Goal: Task Accomplishment & Management: Complete application form

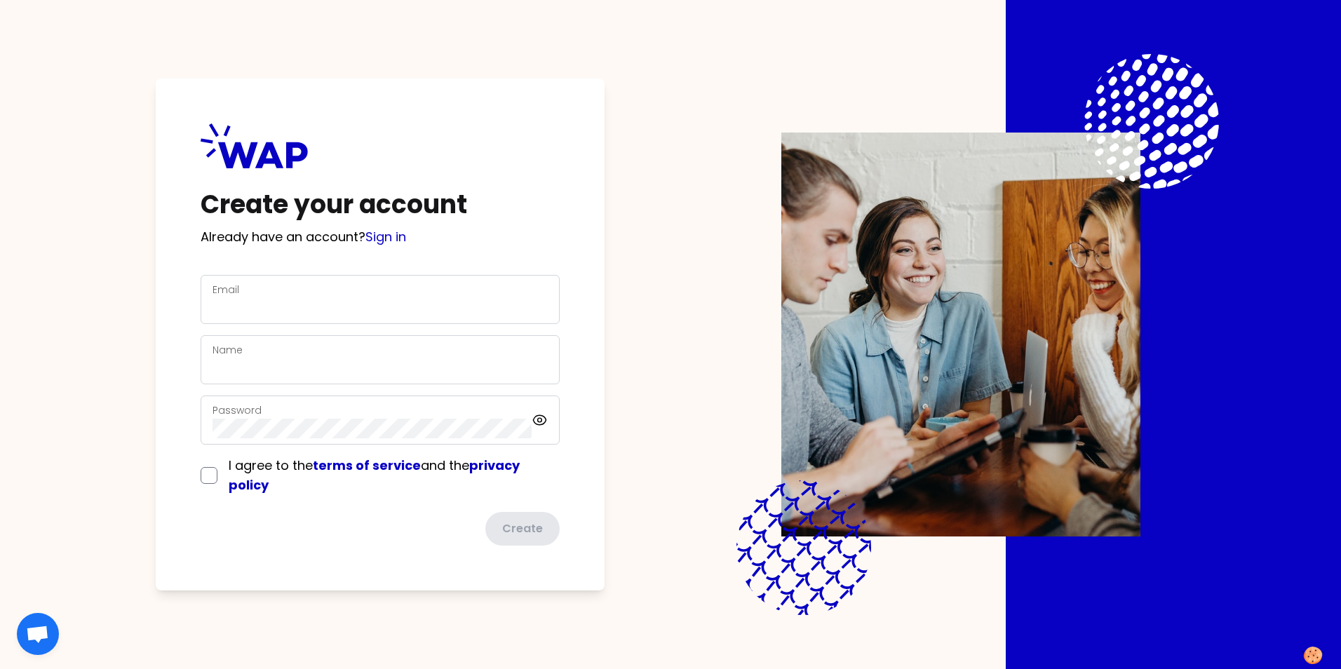
click at [363, 288] on div "Email" at bounding box center [379, 299] width 335 height 36
type input "[DOMAIN_NAME][EMAIL_ADDRESS][PERSON_NAME][DOMAIN_NAME]"
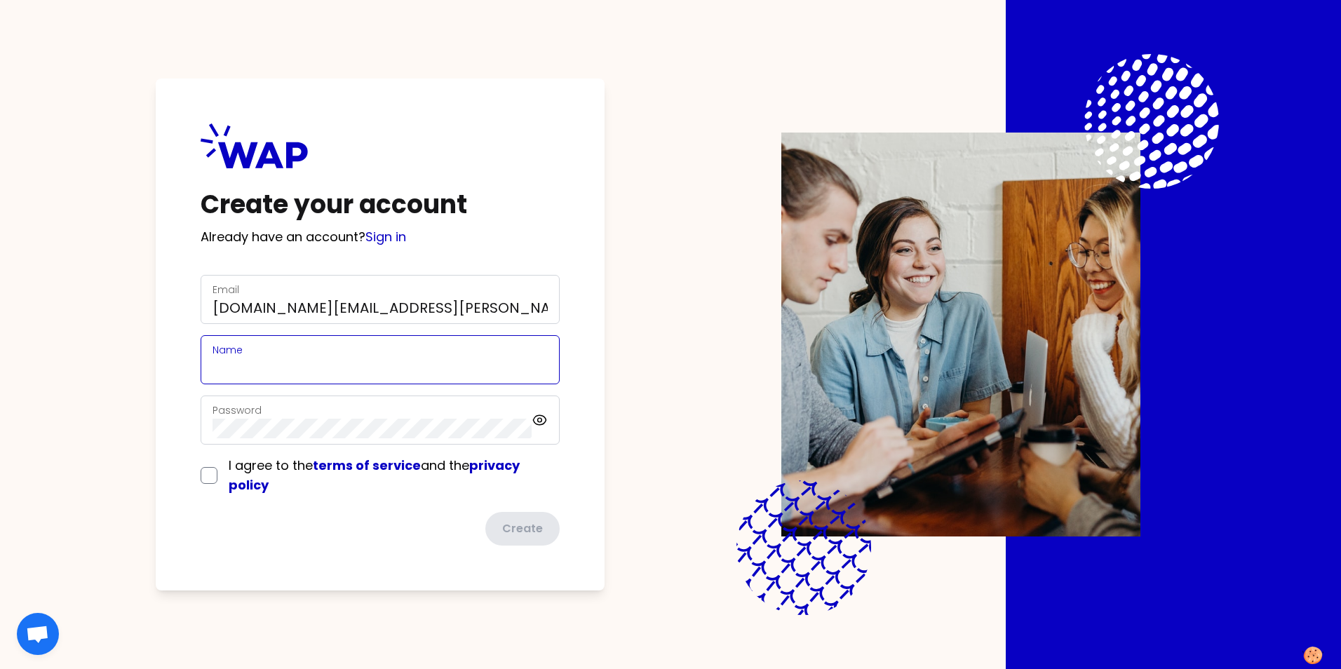
type input "[PERSON_NAME]"
click at [281, 417] on div "Password" at bounding box center [371, 420] width 319 height 36
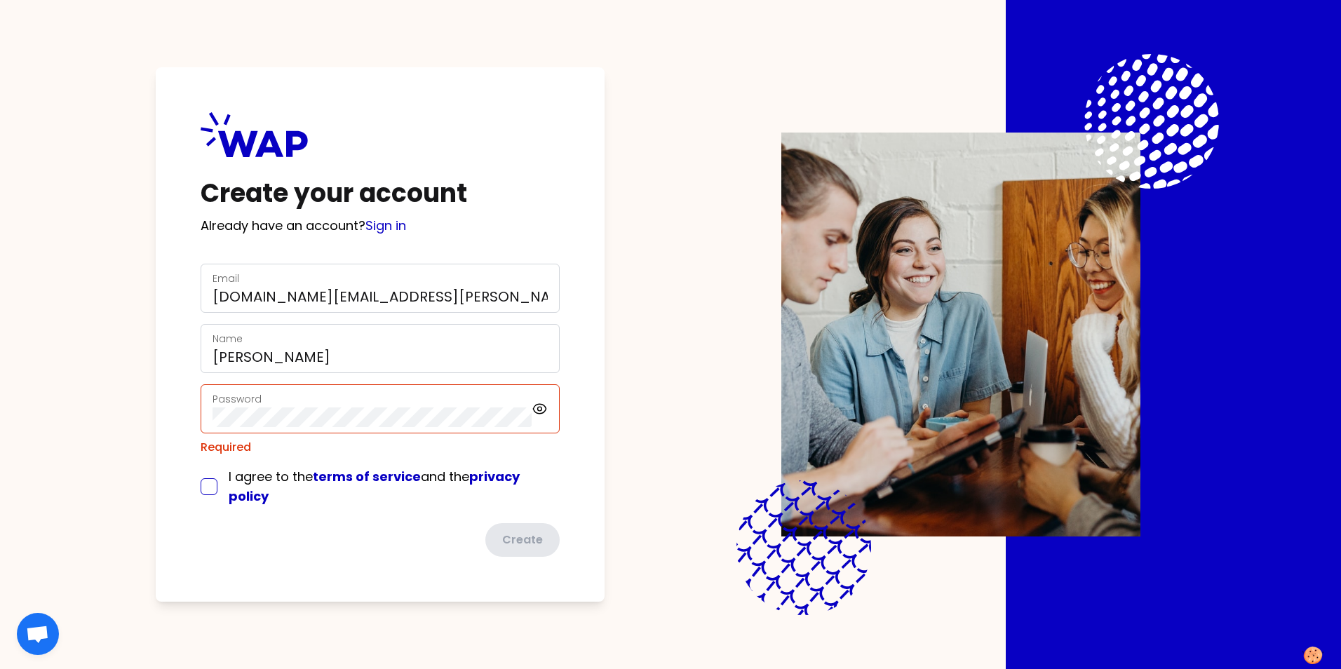
click at [214, 478] on input "checkbox" at bounding box center [209, 486] width 17 height 17
checkbox input "true"
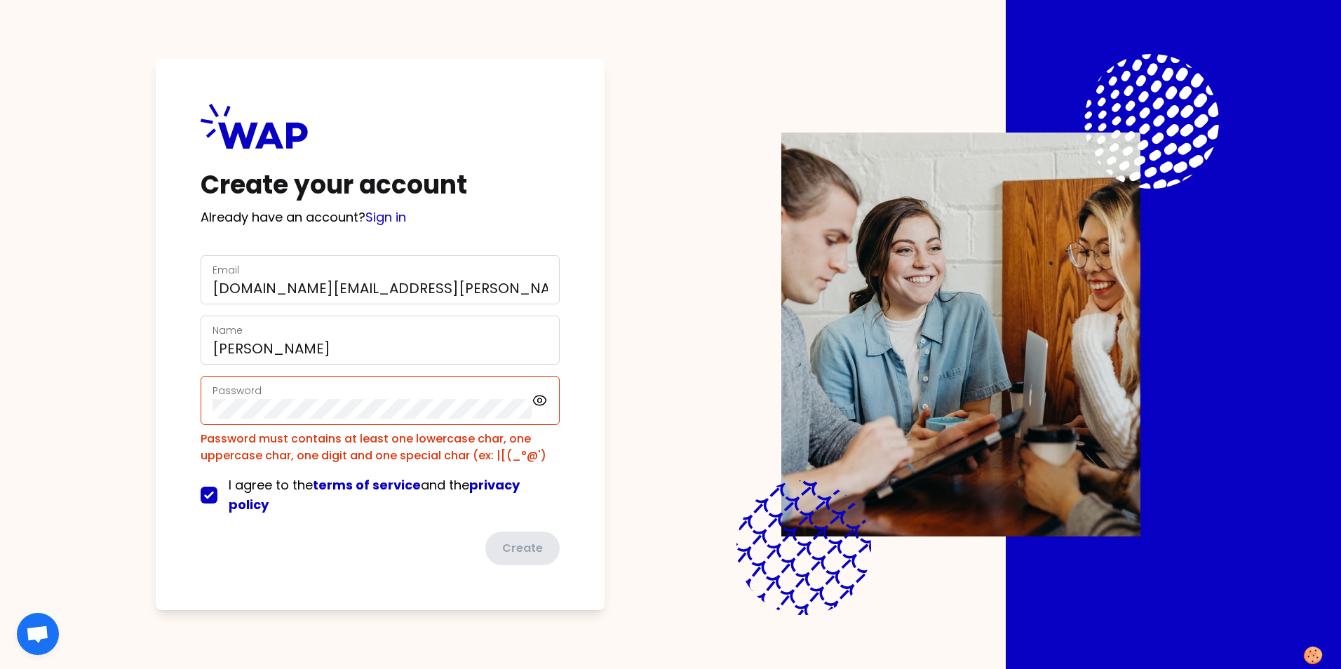
click at [626, 387] on div "Create your account Already have an account? Sign in Email [DOMAIN_NAME][EMAIL_…" at bounding box center [670, 334] width 1161 height 669
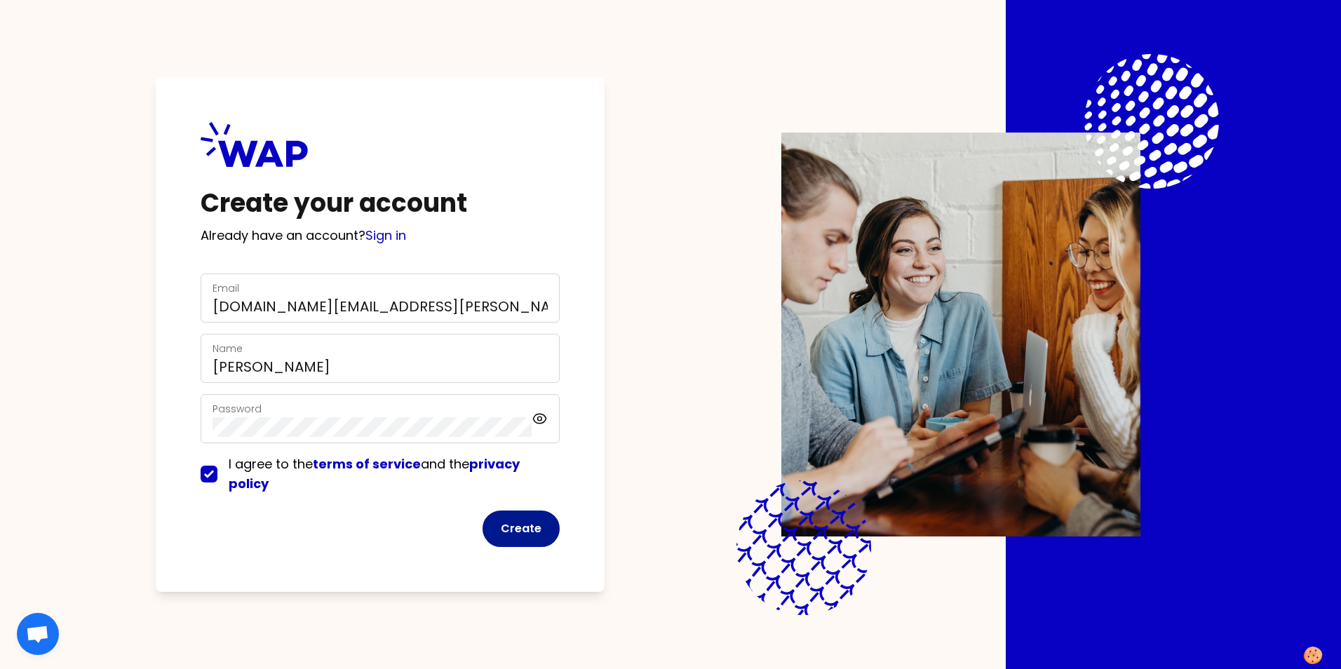
click at [520, 535] on button "Create" at bounding box center [520, 529] width 77 height 36
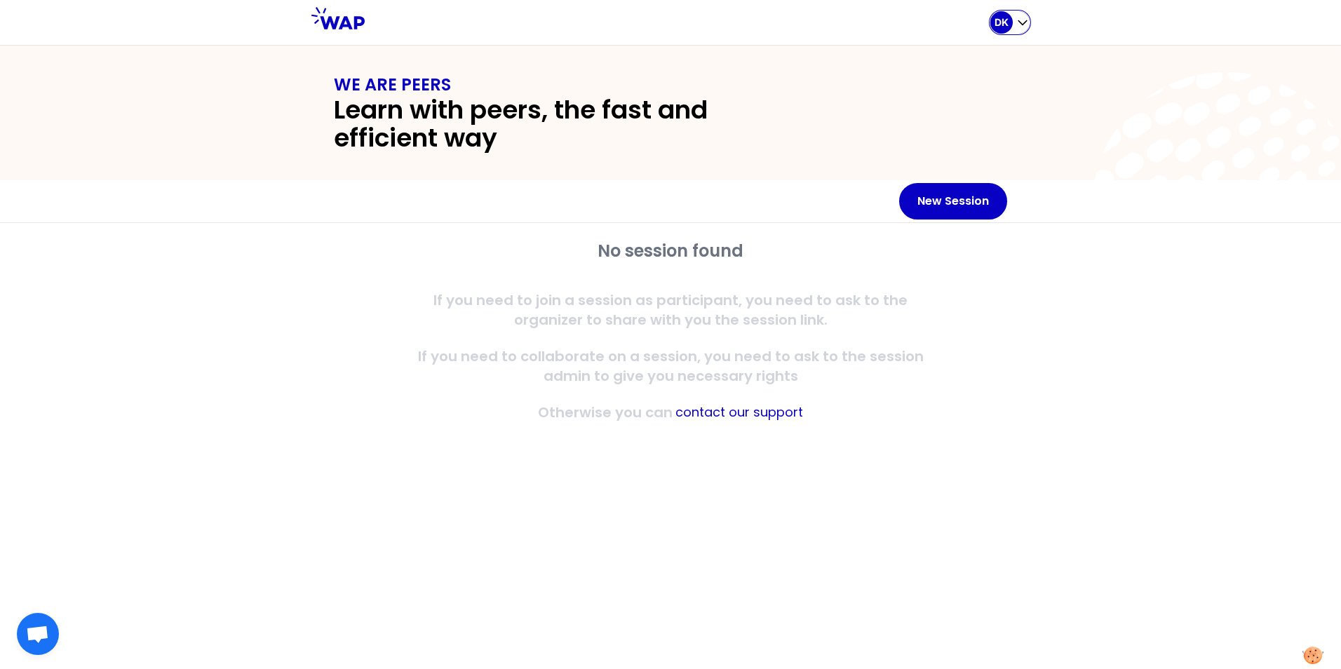
click at [1021, 22] on icon "button" at bounding box center [1022, 22] width 14 height 14
click at [1138, 137] on icon at bounding box center [1225, 205] width 269 height 269
